Goal: Information Seeking & Learning: Check status

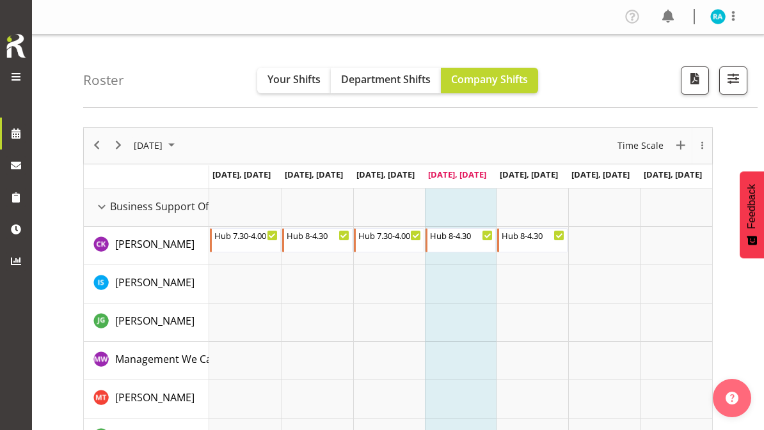
click at [301, 61] on div "Roster Your Shifts Department Shifts Company Shifts All Locations Clear Busines…" at bounding box center [420, 72] width 674 height 74
click at [308, 77] on span "Your Shifts" at bounding box center [293, 79] width 53 height 14
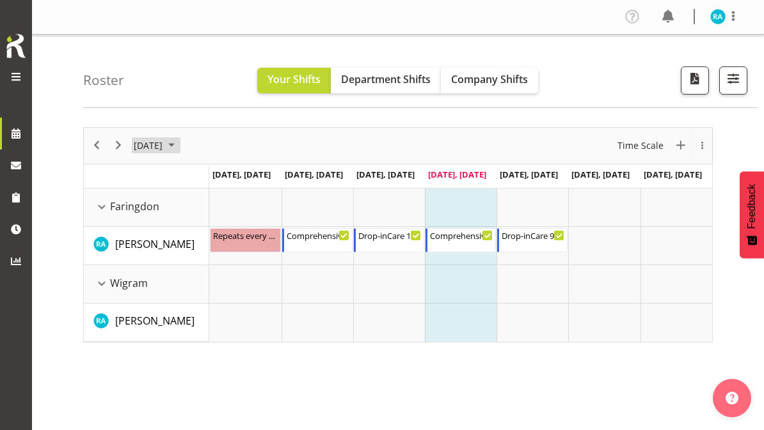
click at [179, 145] on span "September 2025" at bounding box center [171, 145] width 15 height 16
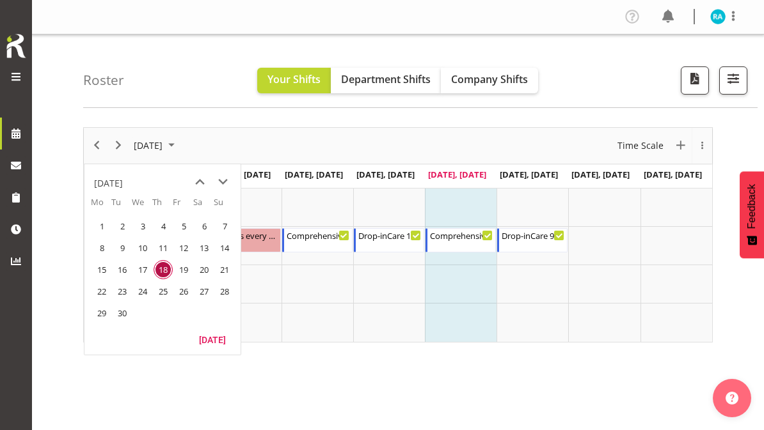
click at [221, 182] on span "next month" at bounding box center [223, 182] width 22 height 23
click at [221, 183] on span "next month" at bounding box center [223, 182] width 22 height 23
click at [202, 226] on span "1" at bounding box center [203, 226] width 19 height 19
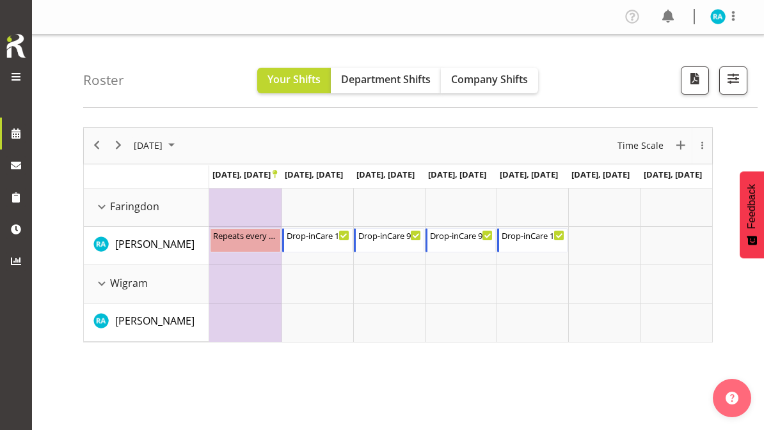
click at [164, 149] on span "[DATE]" at bounding box center [147, 145] width 31 height 16
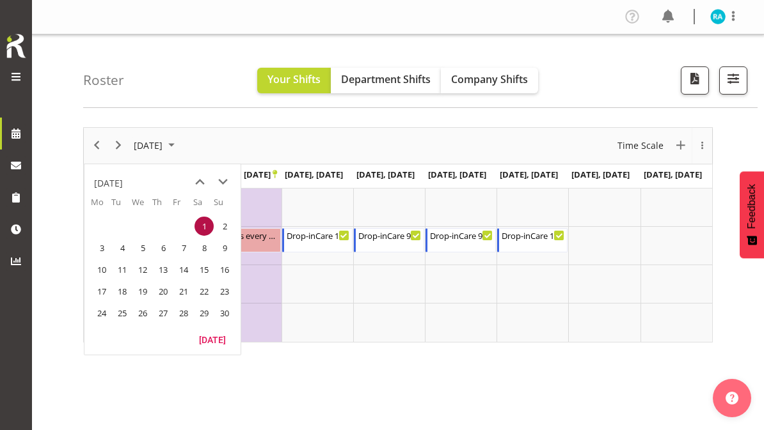
click at [106, 248] on span "3" at bounding box center [101, 248] width 19 height 19
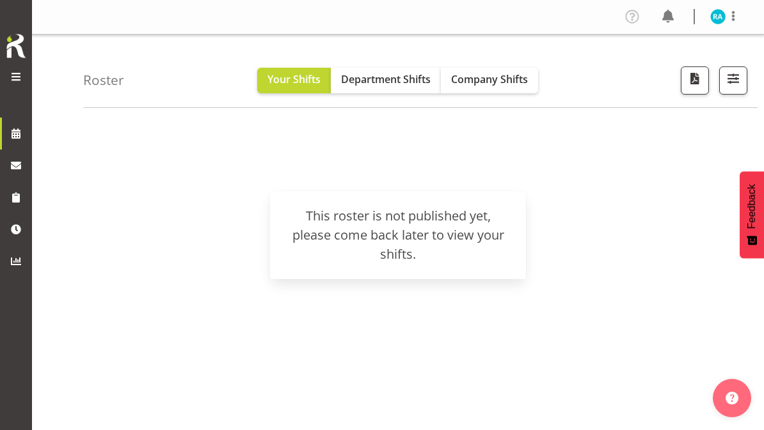
click at [476, 84] on span "Company Shifts" at bounding box center [489, 79] width 77 height 14
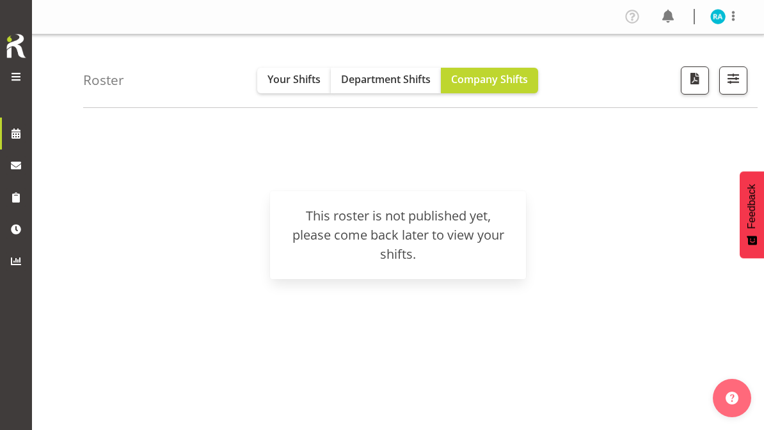
click at [387, 82] on span "Department Shifts" at bounding box center [386, 79] width 90 height 14
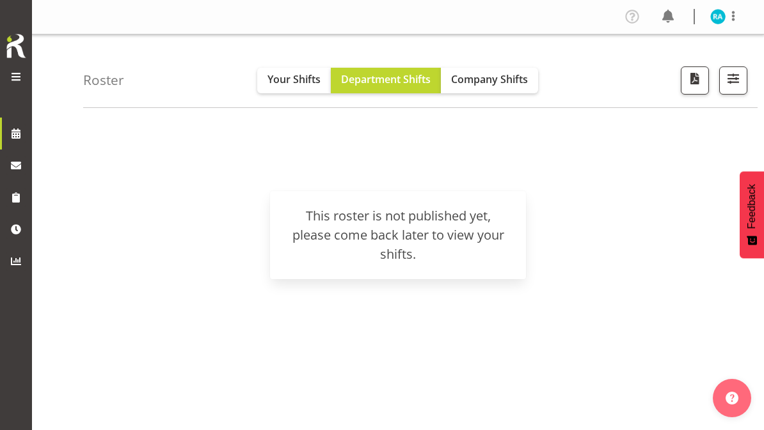
click at [287, 81] on span "Your Shifts" at bounding box center [293, 79] width 53 height 14
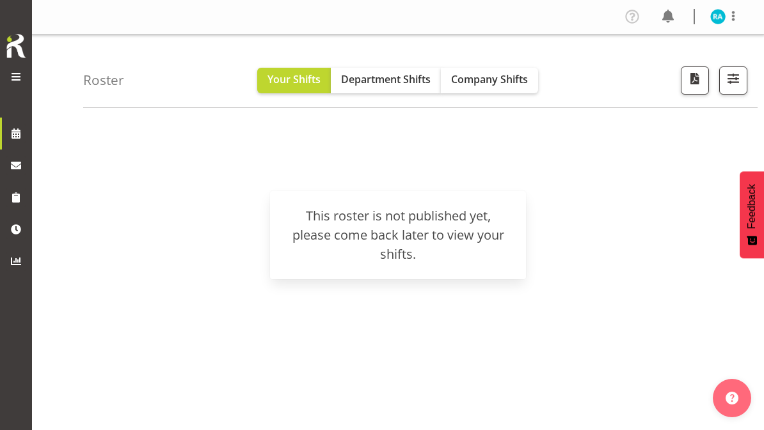
click at [13, 76] on span at bounding box center [15, 76] width 15 height 15
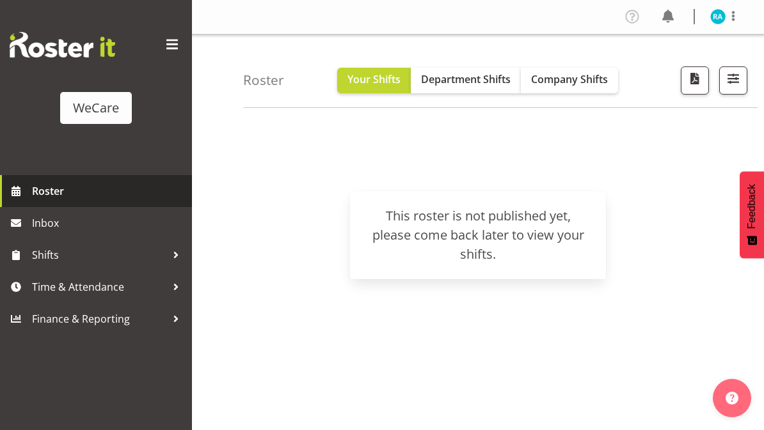
click at [49, 192] on span "Roster" at bounding box center [108, 191] width 153 height 19
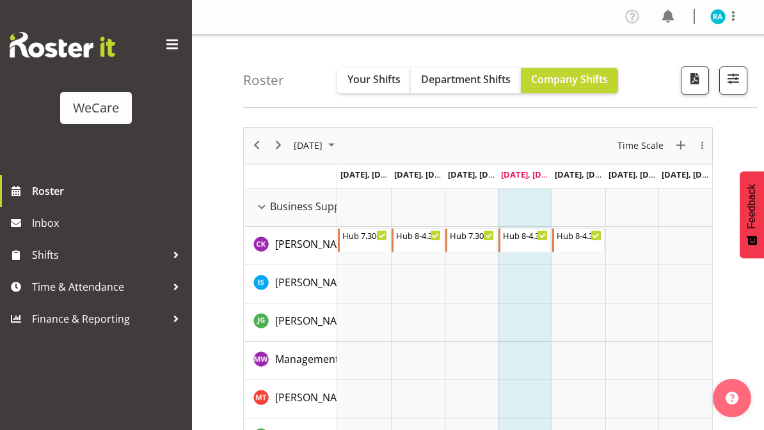
click at [352, 79] on span "Your Shifts" at bounding box center [373, 79] width 53 height 14
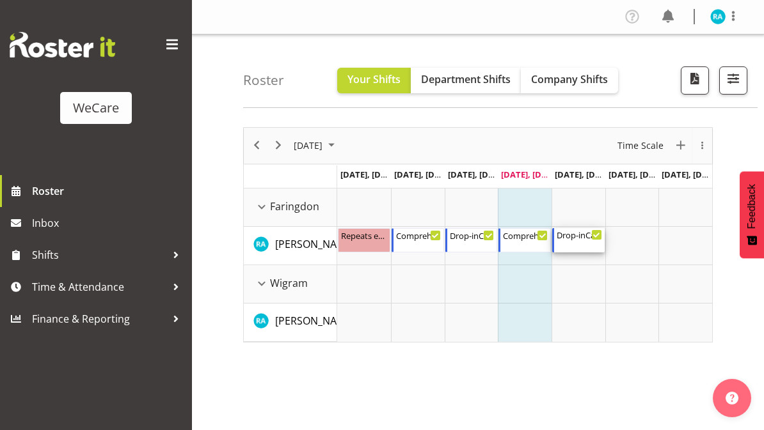
click at [570, 235] on div "Drop-inCare 9-5" at bounding box center [578, 234] width 45 height 13
